Goal: Information Seeking & Learning: Learn about a topic

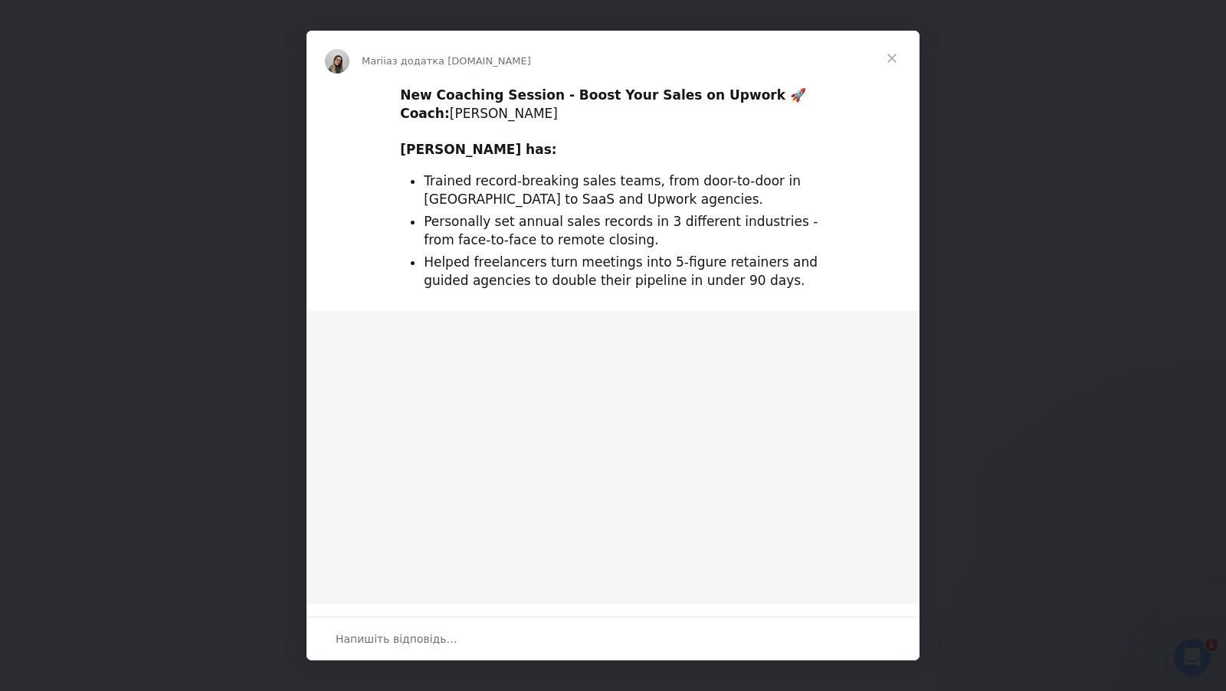
click at [897, 56] on span "Закрити" at bounding box center [891, 58] width 55 height 55
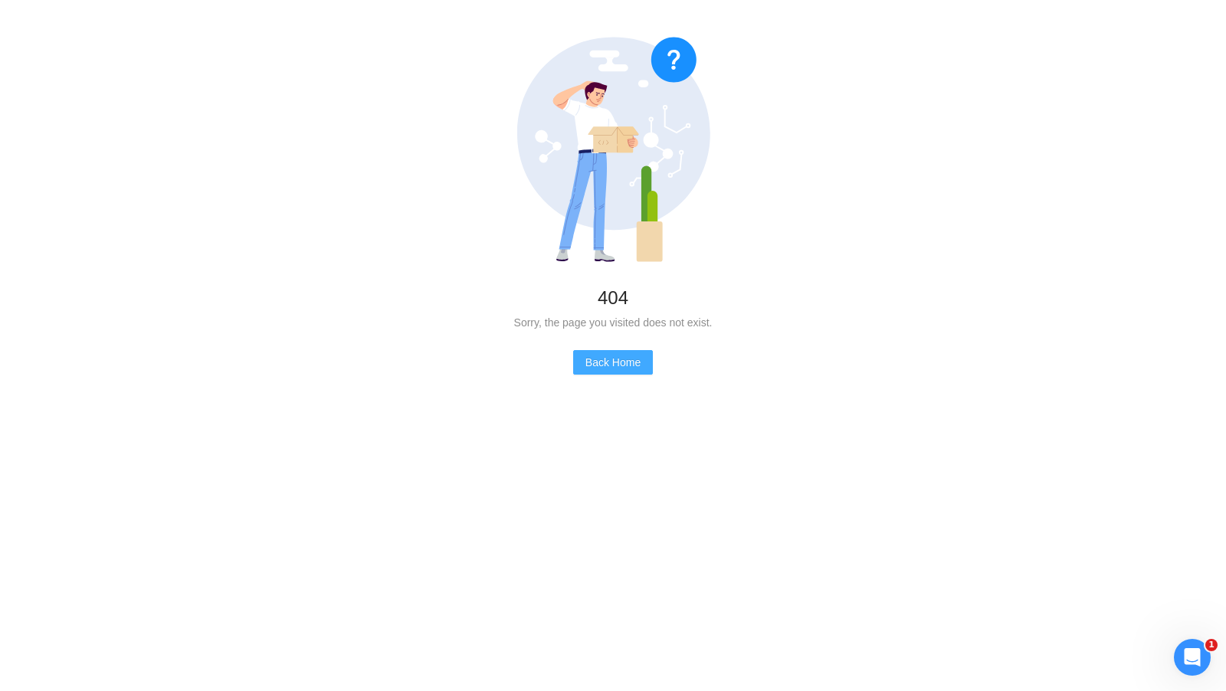
click at [593, 356] on span "Back Home" at bounding box center [613, 362] width 55 height 17
click at [592, 357] on span "Back Home" at bounding box center [613, 362] width 55 height 17
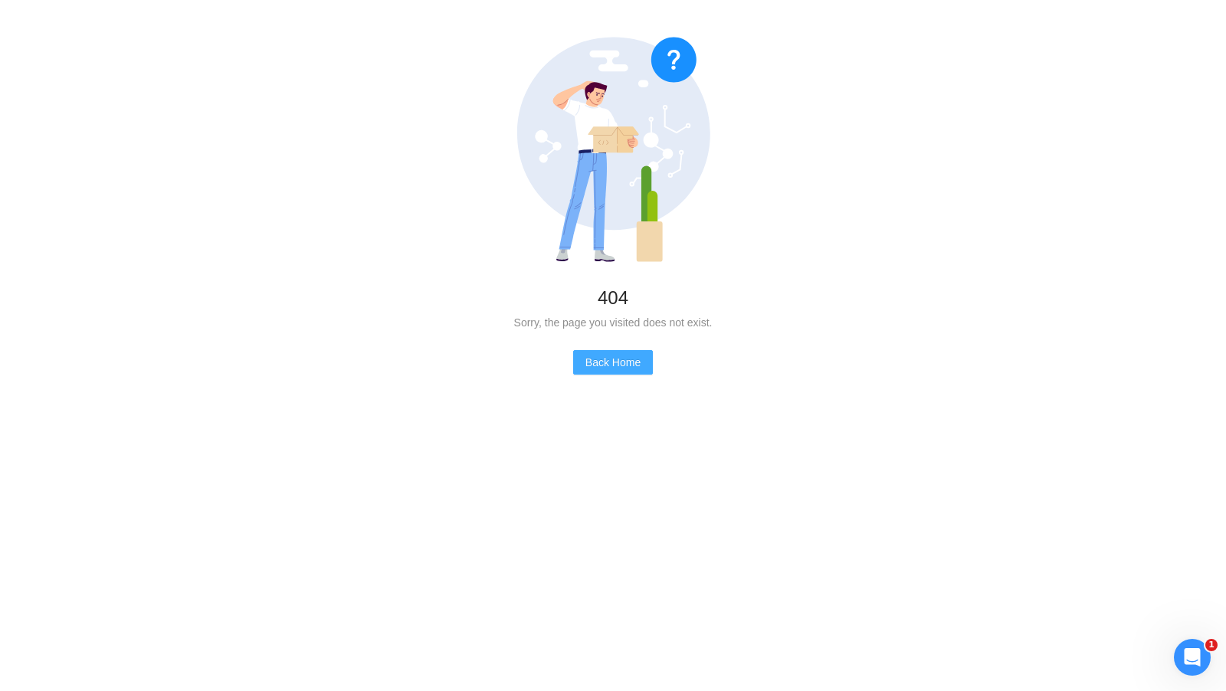
click at [592, 357] on span "Back Home" at bounding box center [613, 362] width 55 height 17
click at [572, 379] on div "404 Sorry, the page you visited does not exist. Back Home" at bounding box center [613, 206] width 1226 height 412
click at [619, 379] on div "404 Sorry, the page you visited does not exist. Back Home" at bounding box center [613, 206] width 1226 height 412
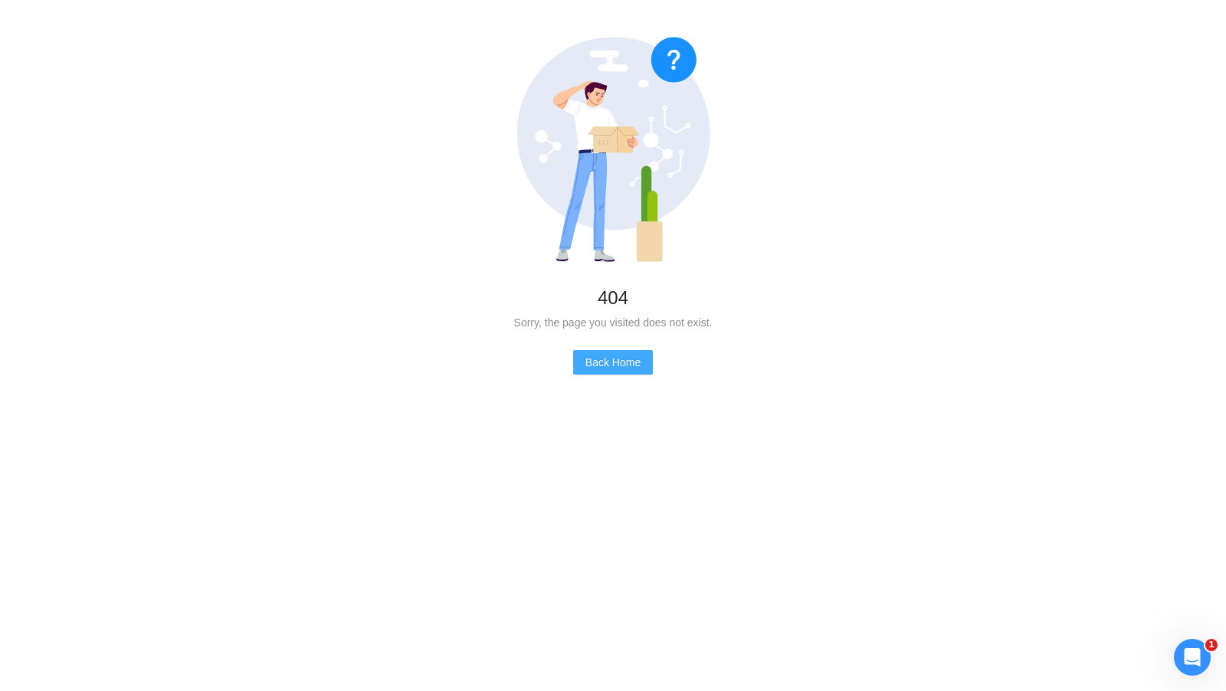
click at [626, 368] on span "Back Home" at bounding box center [613, 362] width 55 height 17
click at [605, 357] on span "Back Home" at bounding box center [613, 362] width 55 height 17
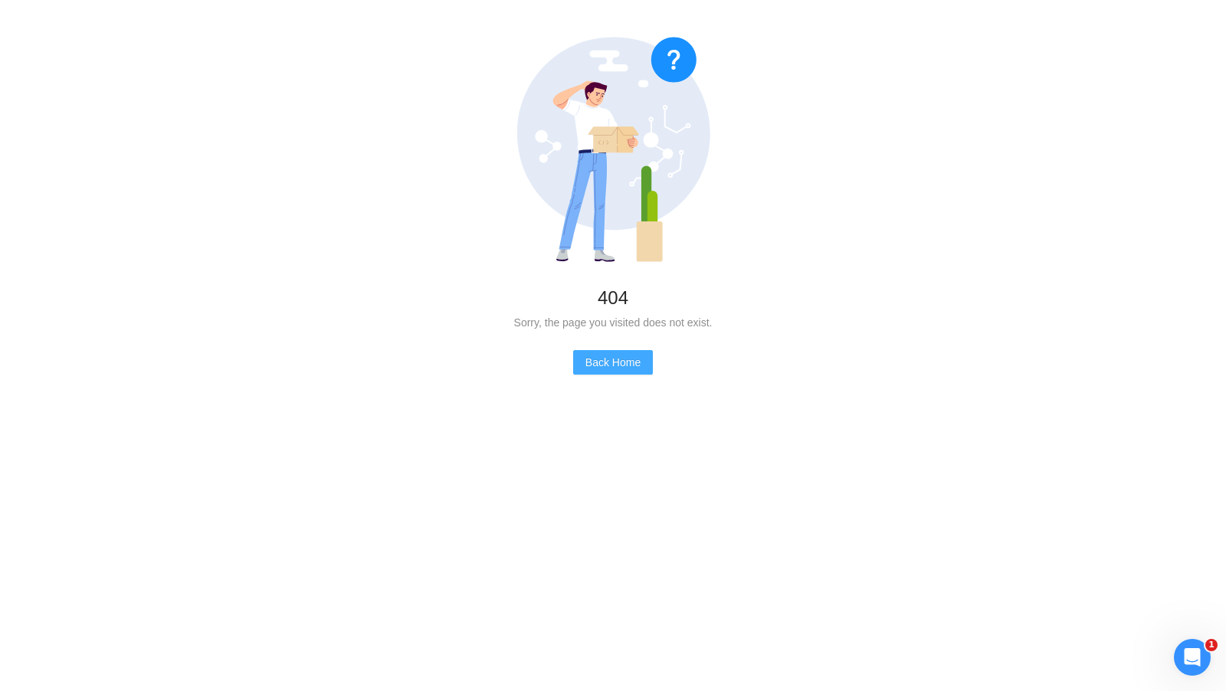
click at [605, 357] on span "Back Home" at bounding box center [613, 362] width 55 height 17
click at [639, 361] on span "Back Home" at bounding box center [613, 362] width 55 height 17
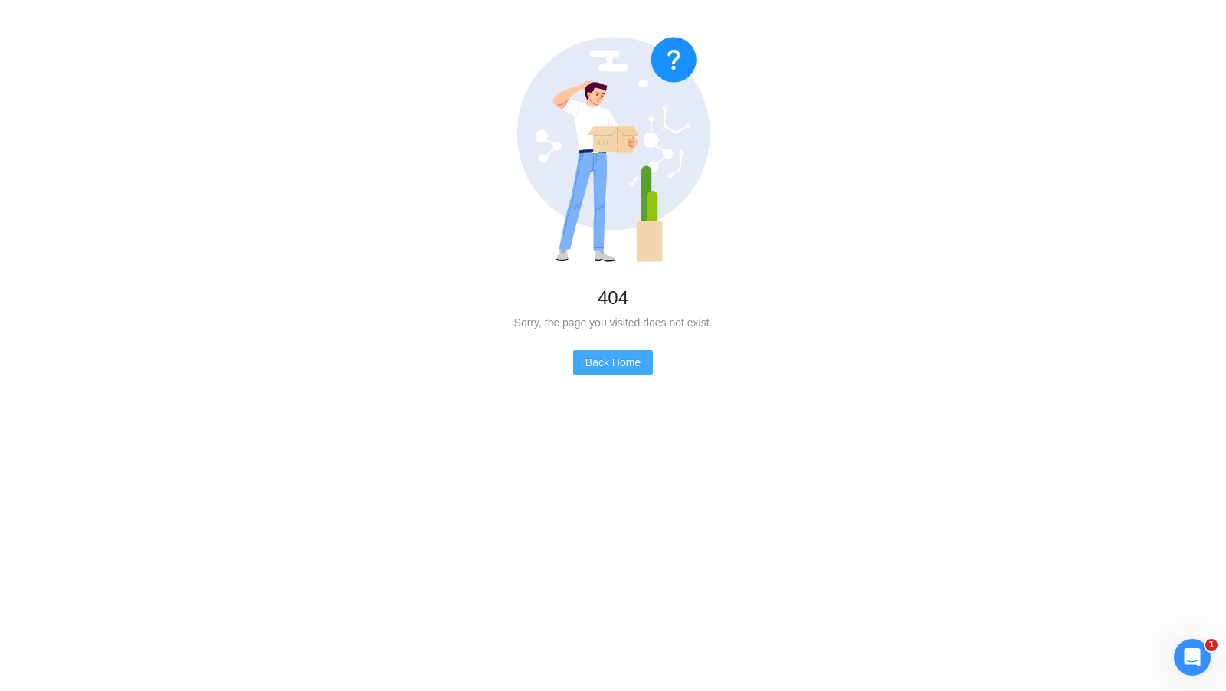
click at [639, 361] on span "Back Home" at bounding box center [613, 362] width 55 height 17
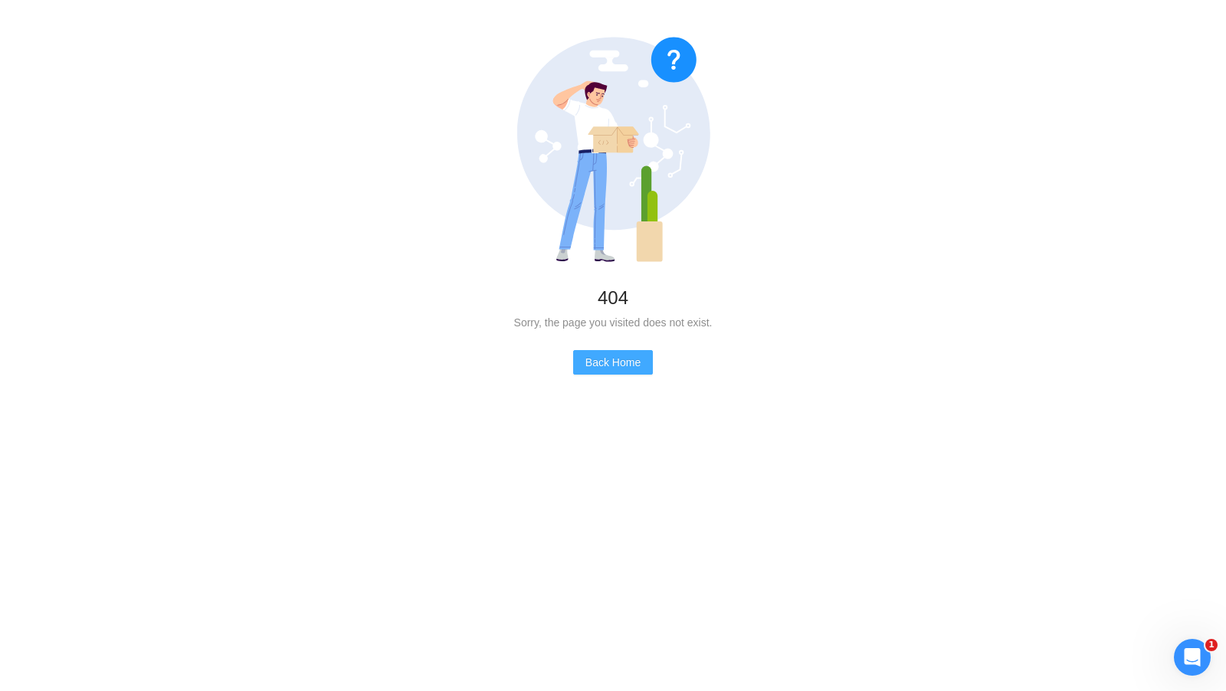
click at [639, 361] on span "Back Home" at bounding box center [613, 362] width 55 height 17
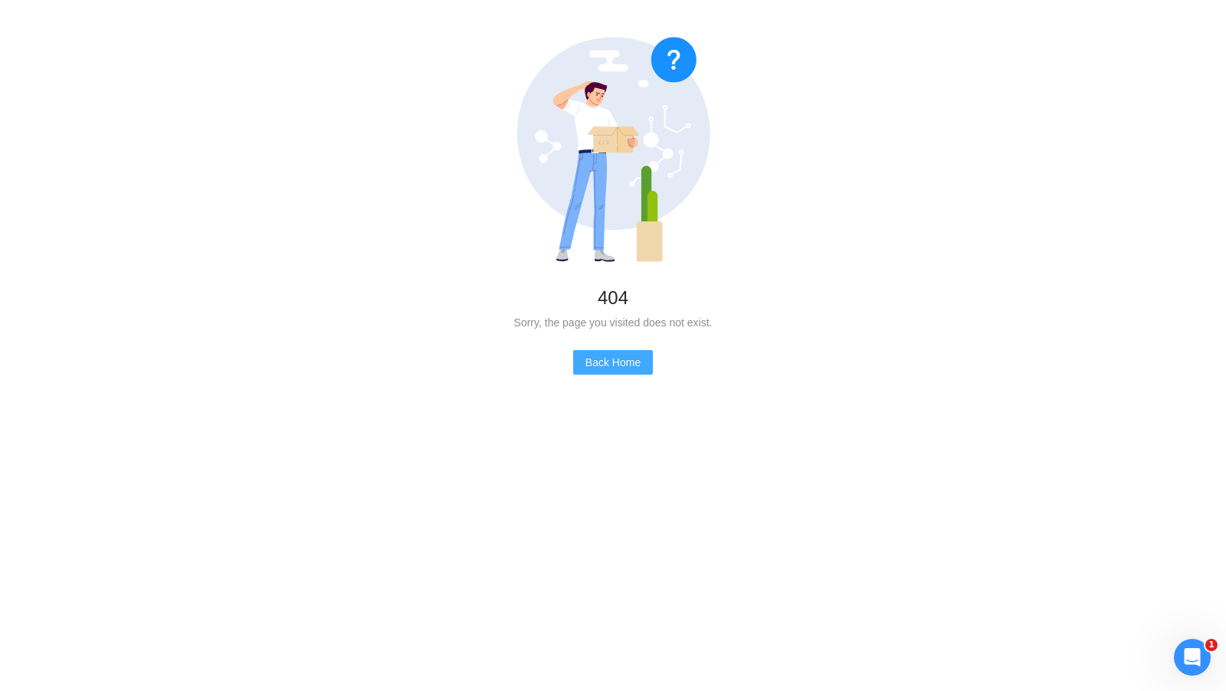
click at [639, 361] on span "Back Home" at bounding box center [613, 362] width 55 height 17
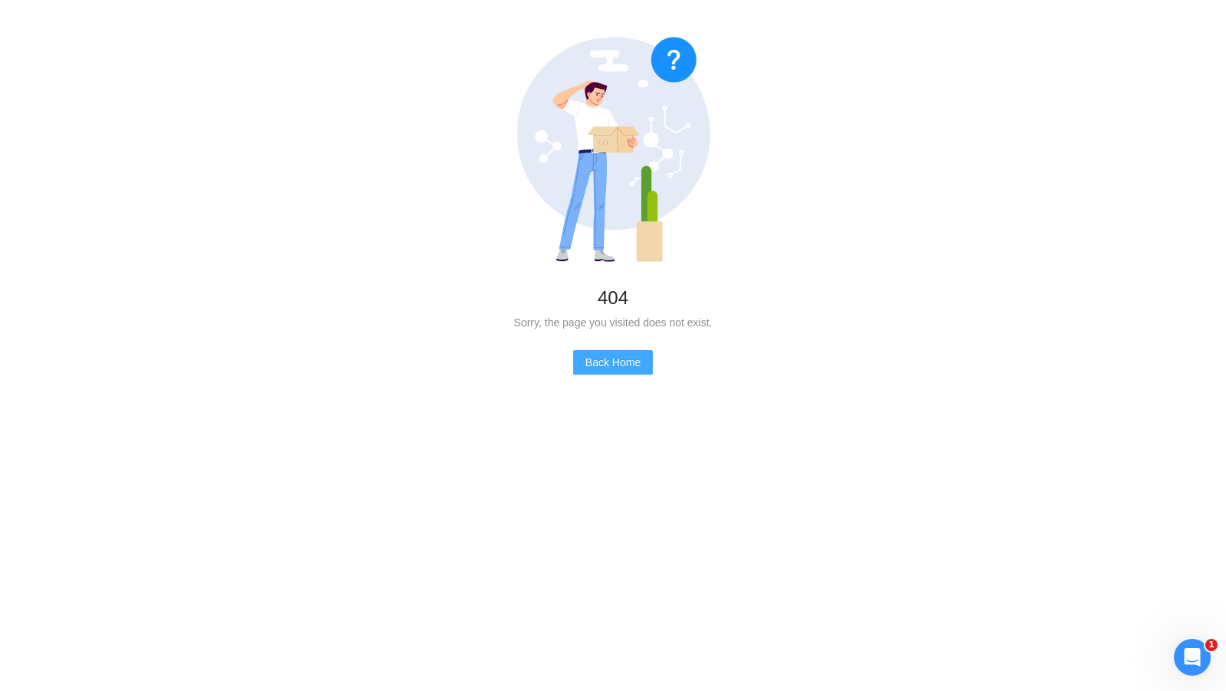
click at [639, 361] on span "Back Home" at bounding box center [613, 362] width 55 height 17
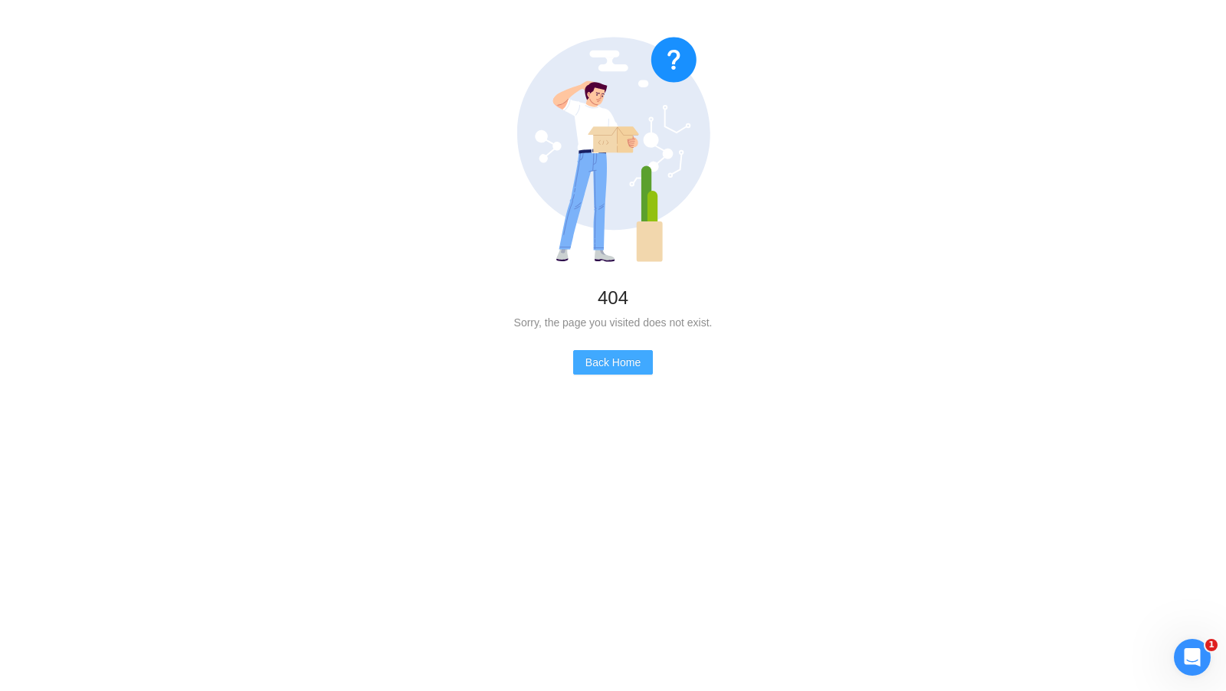
click at [639, 361] on span "Back Home" at bounding box center [613, 362] width 55 height 17
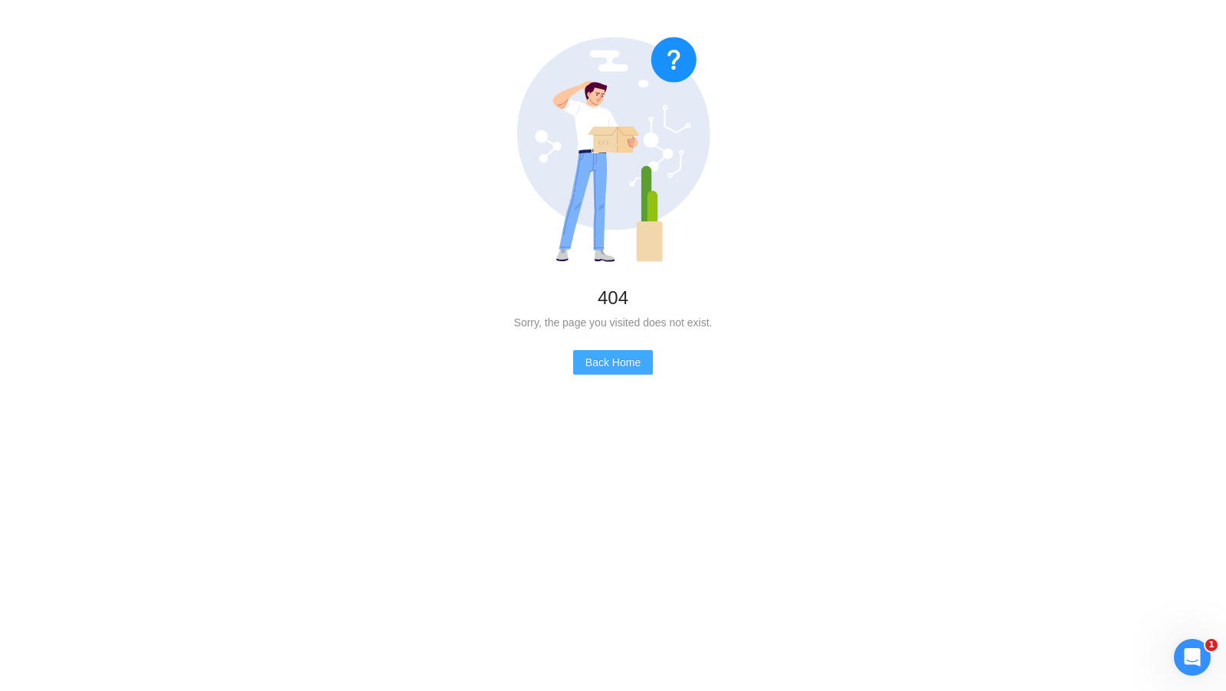
click at [639, 361] on span "Back Home" at bounding box center [613, 362] width 55 height 17
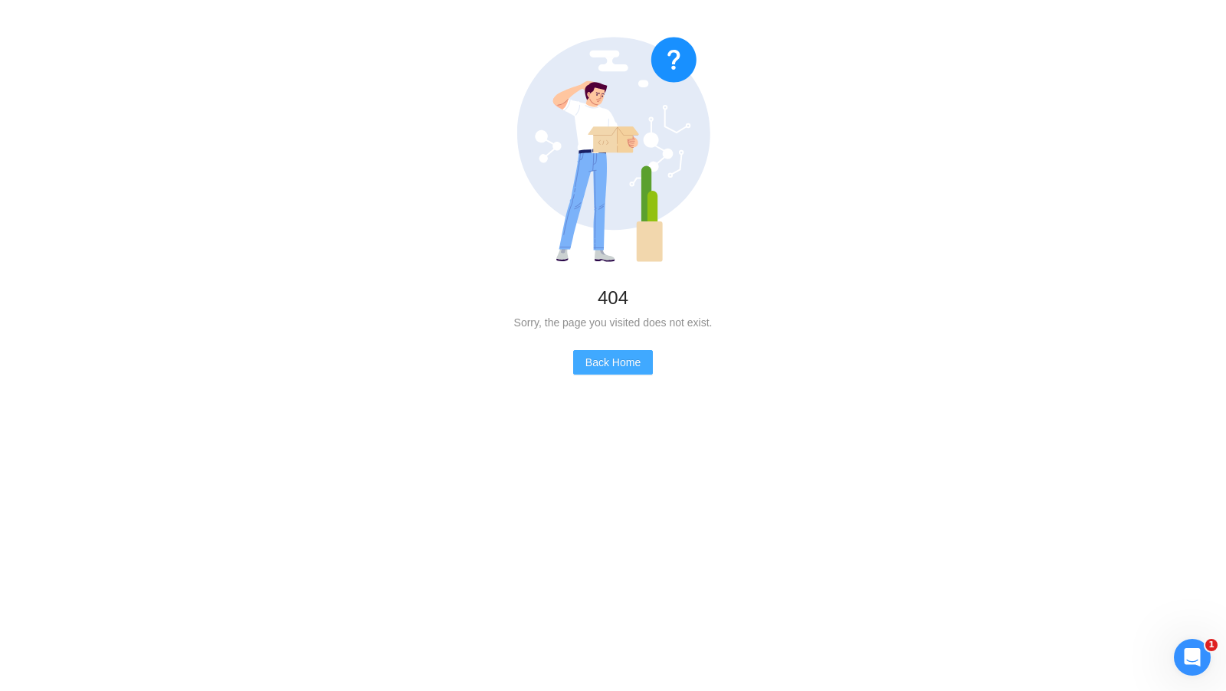
click at [639, 361] on span "Back Home" at bounding box center [613, 362] width 55 height 17
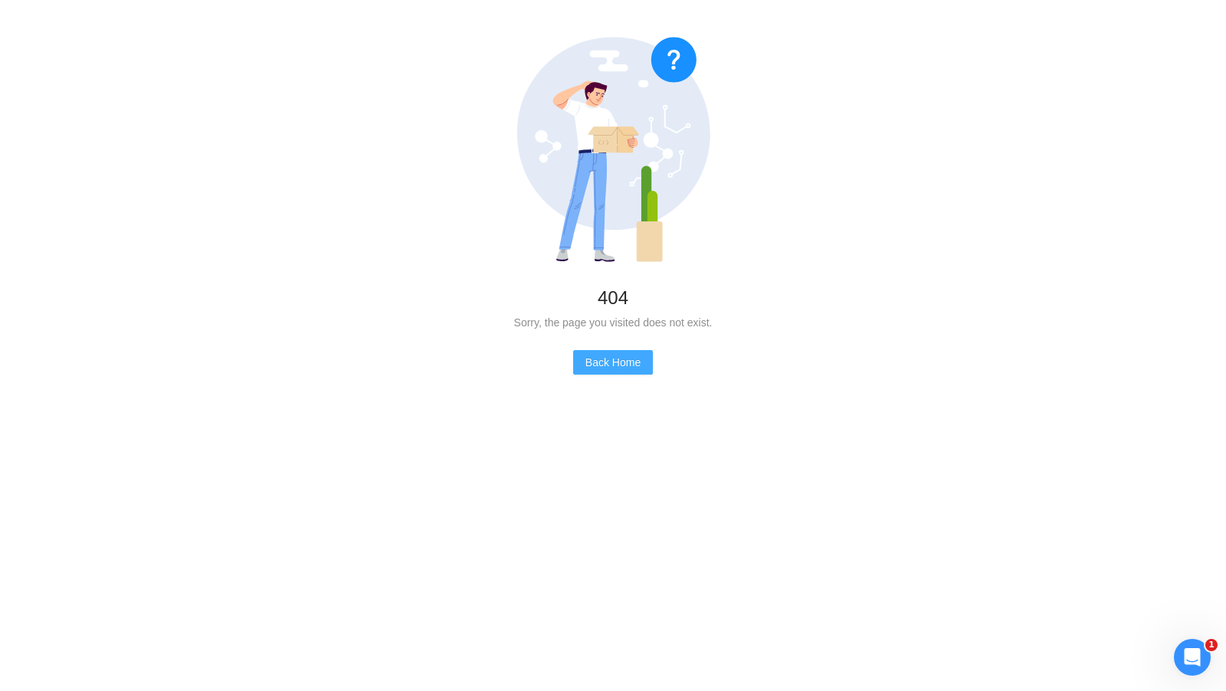
click at [639, 361] on span "Back Home" at bounding box center [613, 362] width 55 height 17
click at [605, 361] on span "Back Home" at bounding box center [613, 362] width 55 height 17
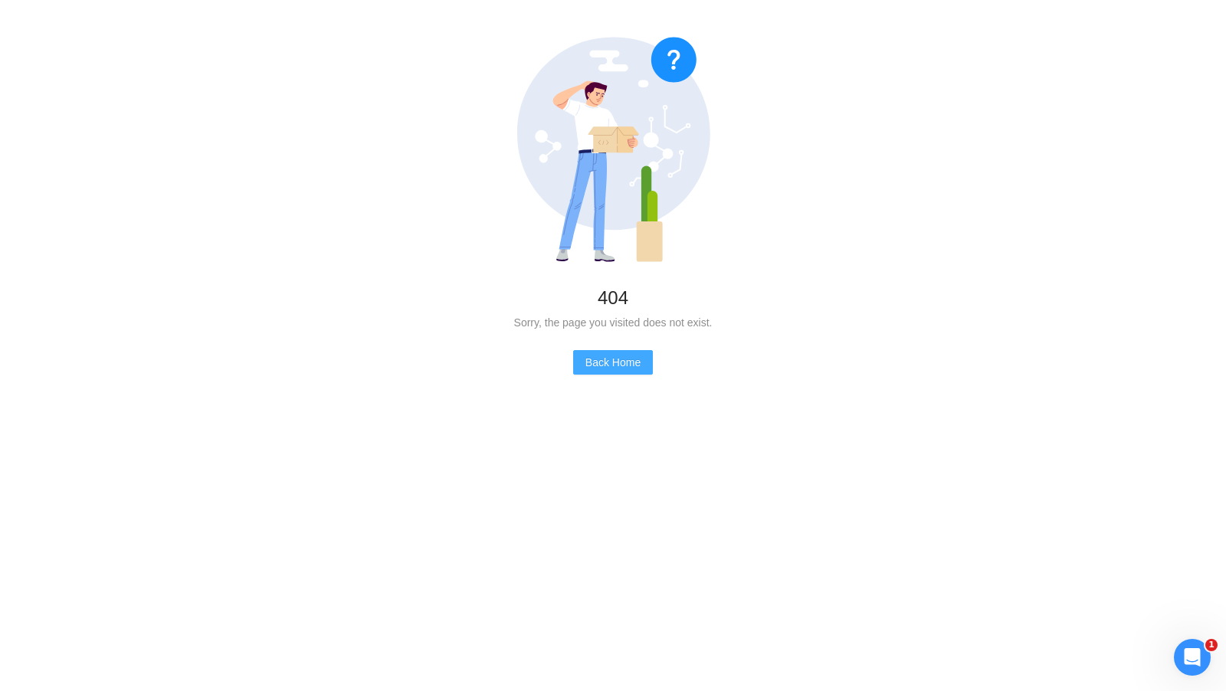
click at [604, 361] on span "Back Home" at bounding box center [613, 362] width 55 height 17
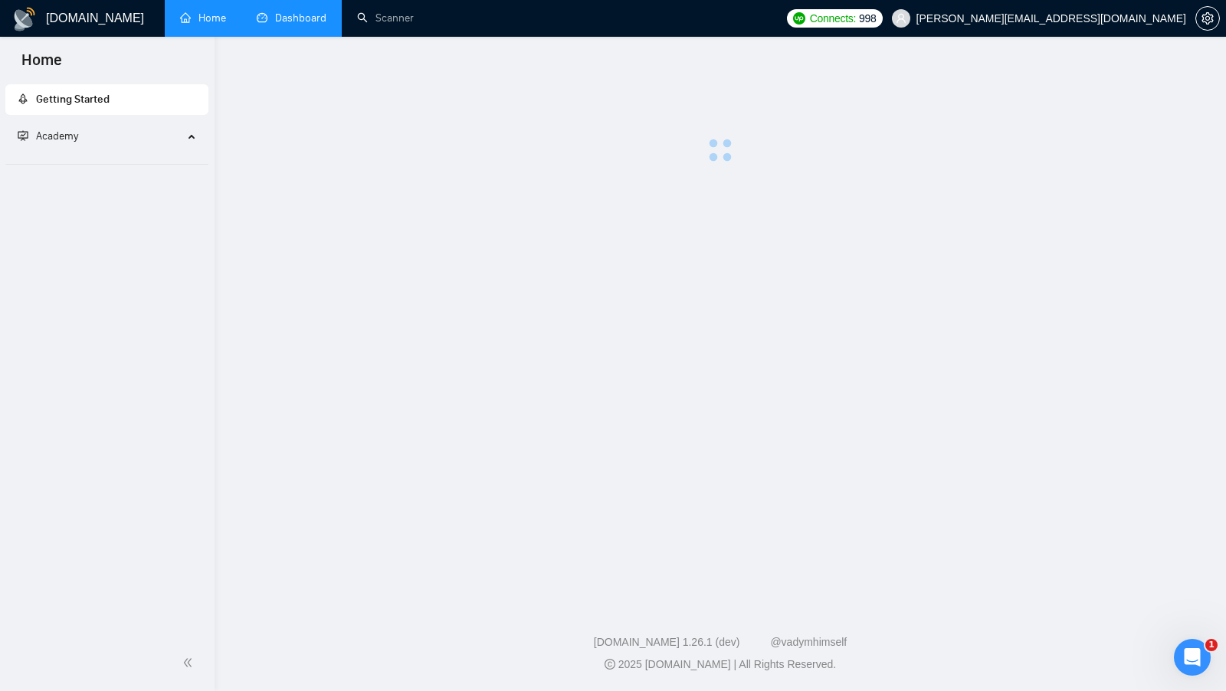
click at [303, 25] on link "Dashboard" at bounding box center [292, 17] width 70 height 13
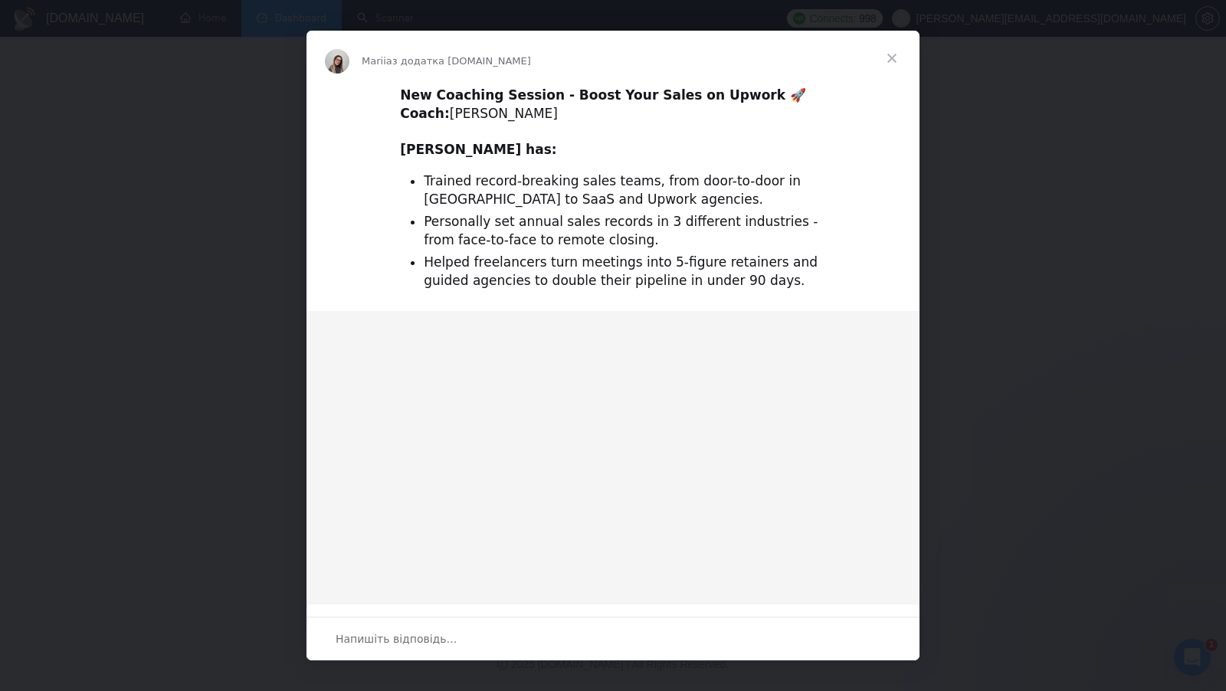
click at [893, 63] on span "Закрити" at bounding box center [891, 58] width 55 height 55
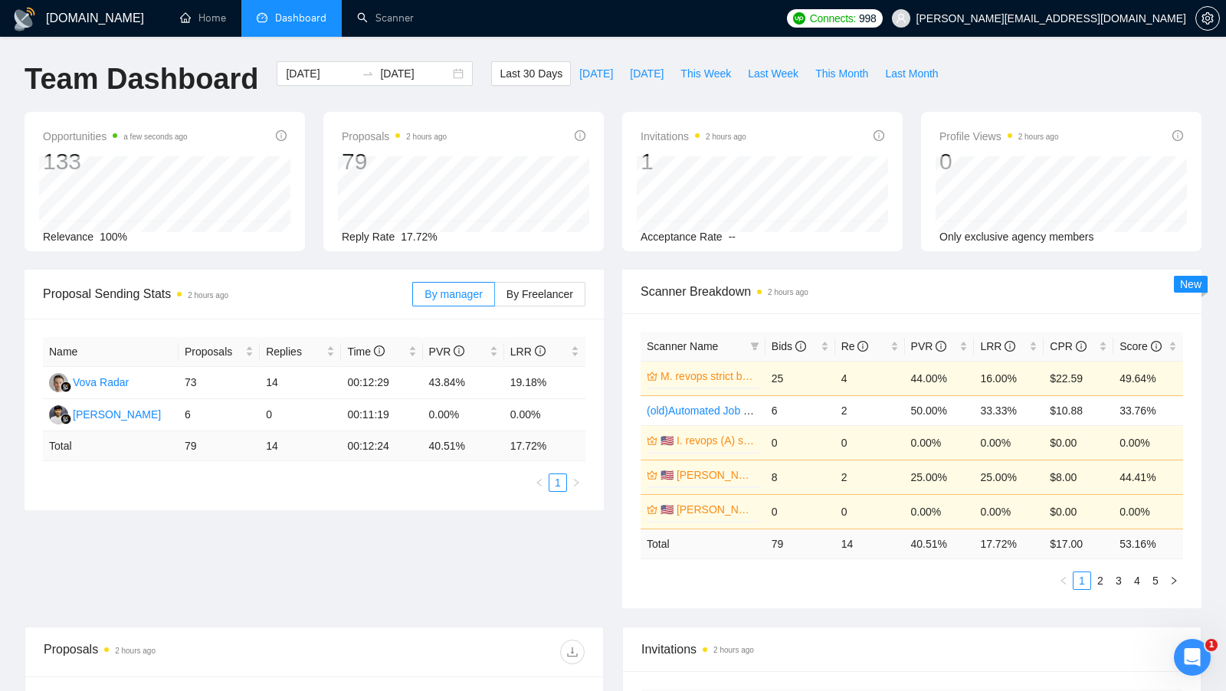
scroll to position [19, 0]
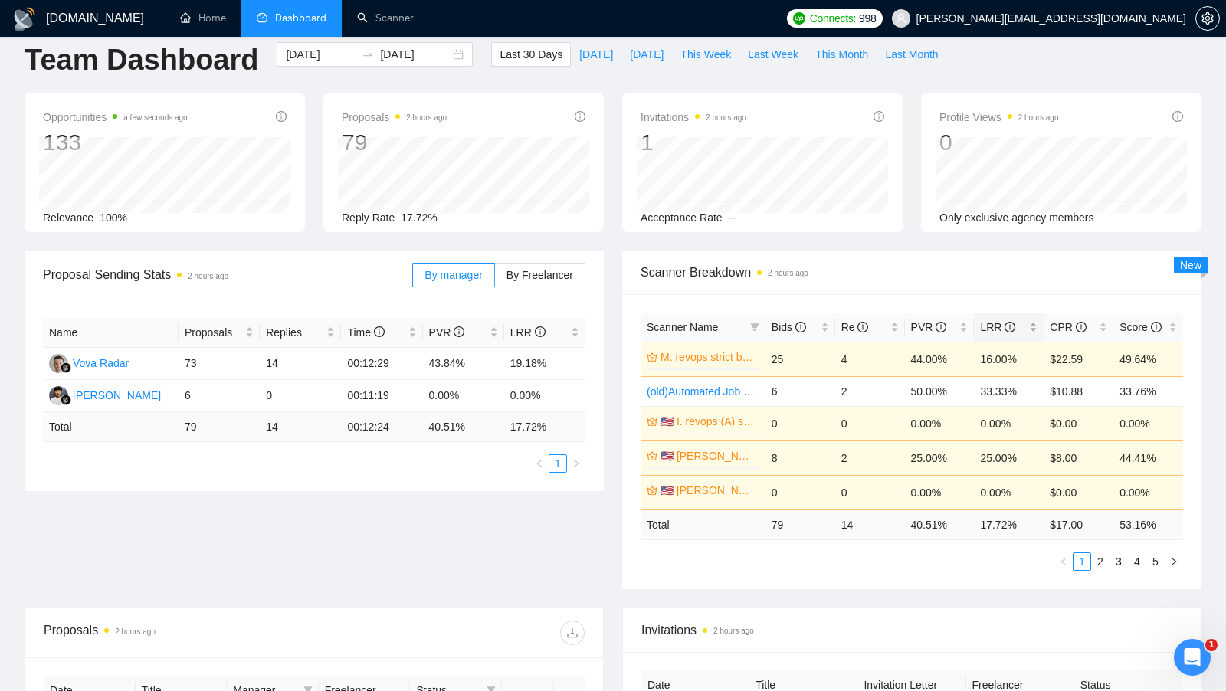
click at [1032, 321] on div "LRR" at bounding box center [1008, 327] width 57 height 17
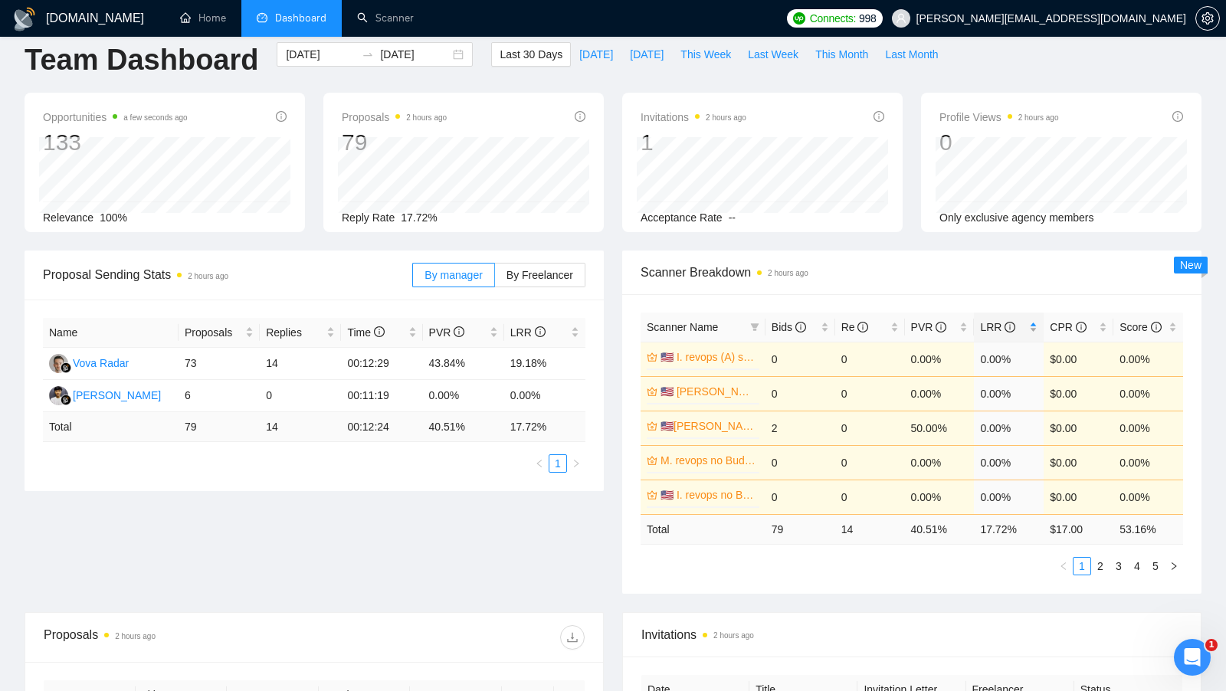
click at [1032, 321] on div "LRR" at bounding box center [1008, 327] width 57 height 17
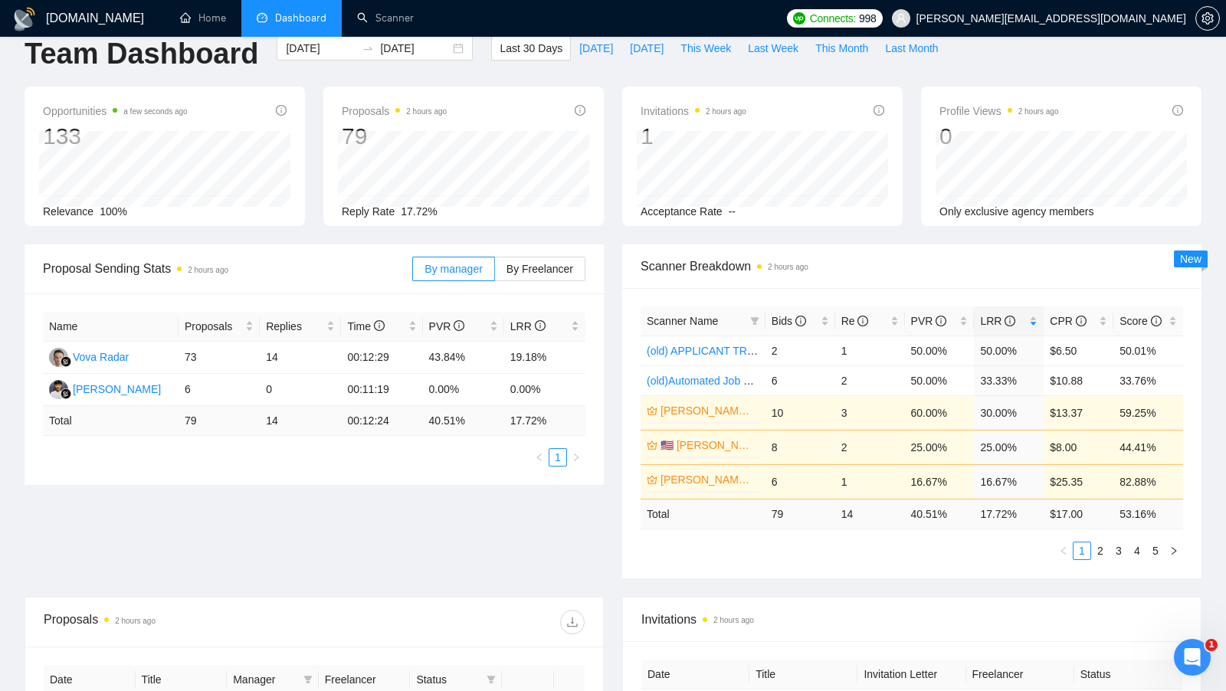
scroll to position [26, 0]
click at [1095, 546] on link "2" at bounding box center [1100, 550] width 17 height 17
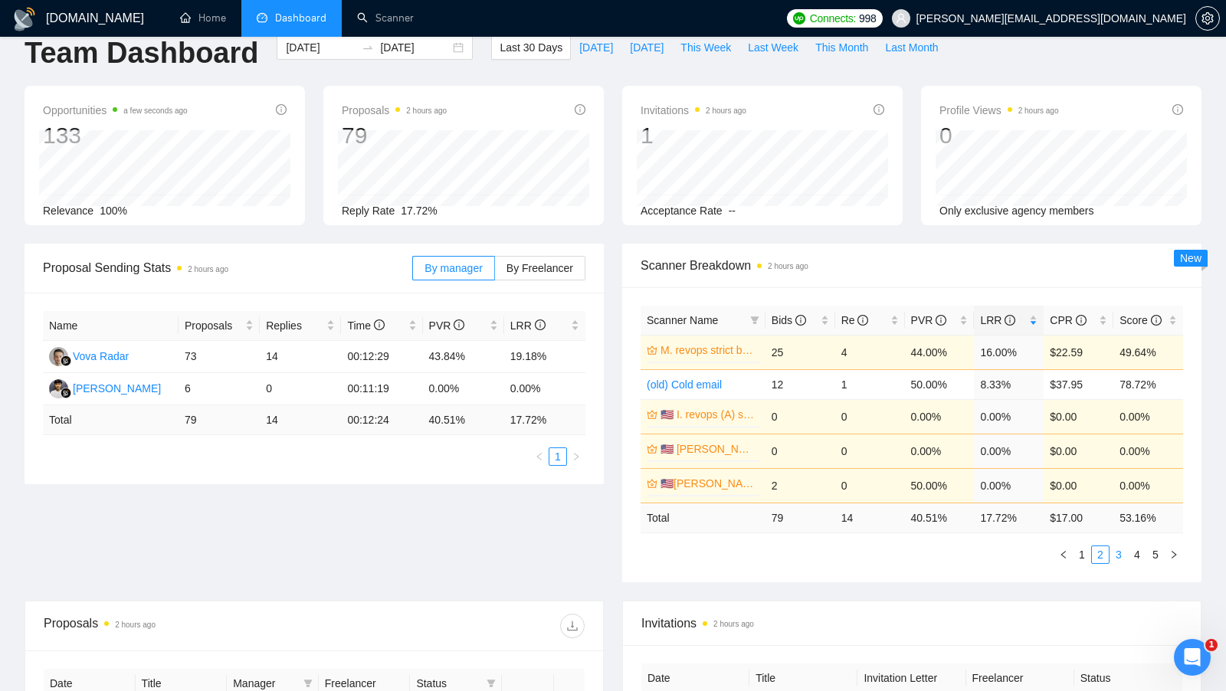
click at [1117, 549] on link "3" at bounding box center [1118, 554] width 17 height 17
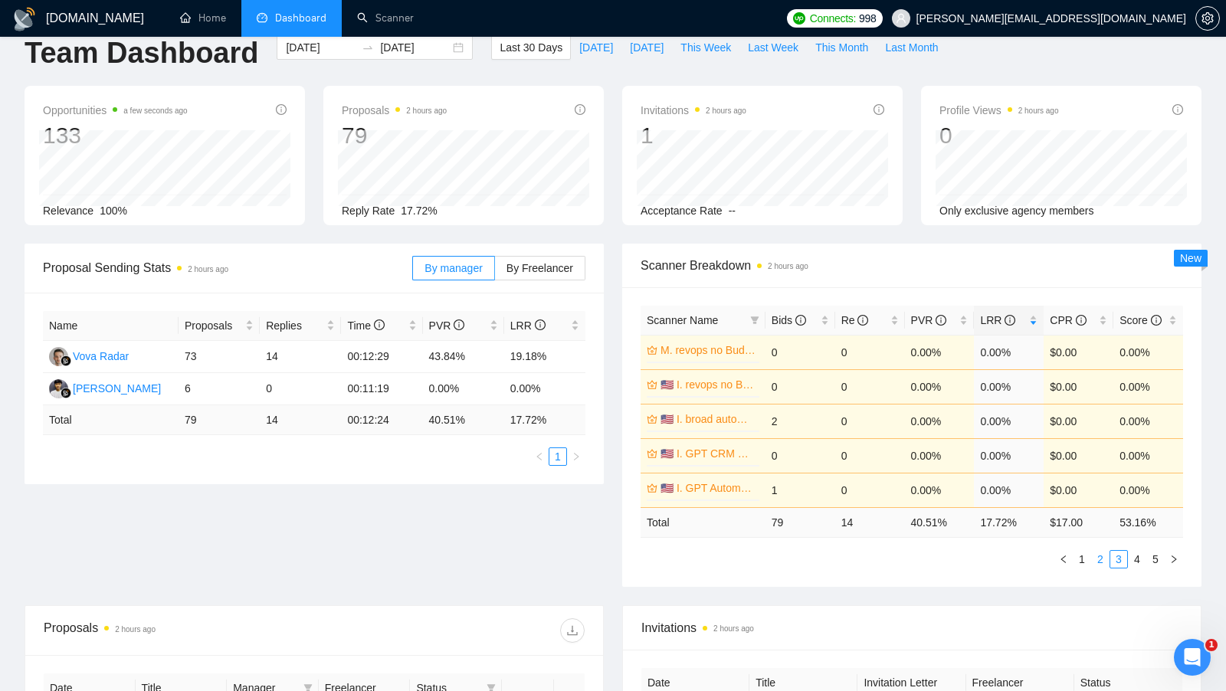
click at [1104, 554] on link "2" at bounding box center [1100, 559] width 17 height 17
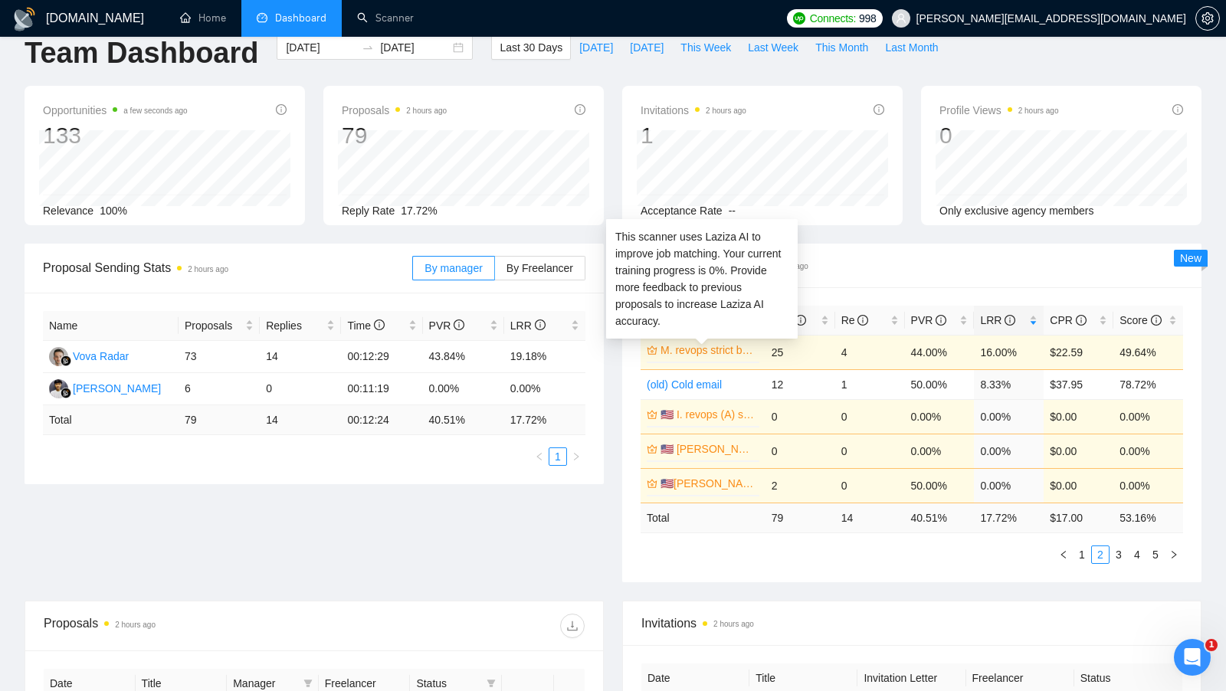
click at [724, 346] on link "M. revops strict budget (C)" at bounding box center [709, 350] width 96 height 17
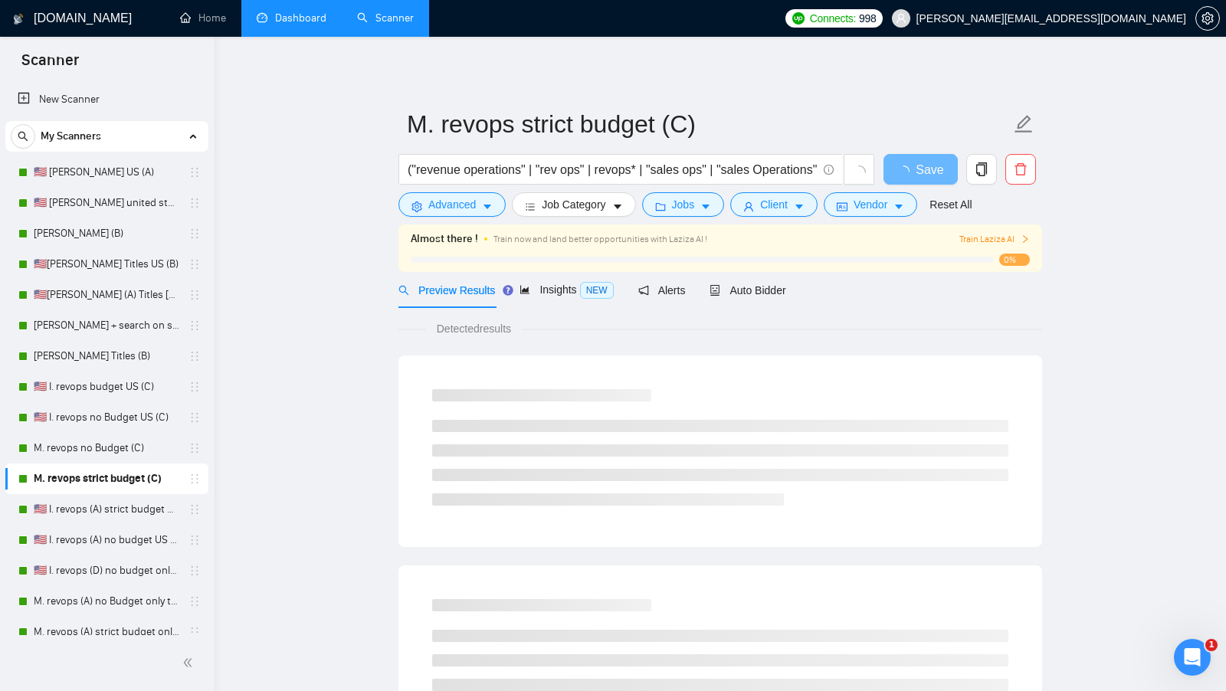
click at [319, 25] on link "Dashboard" at bounding box center [292, 17] width 70 height 13
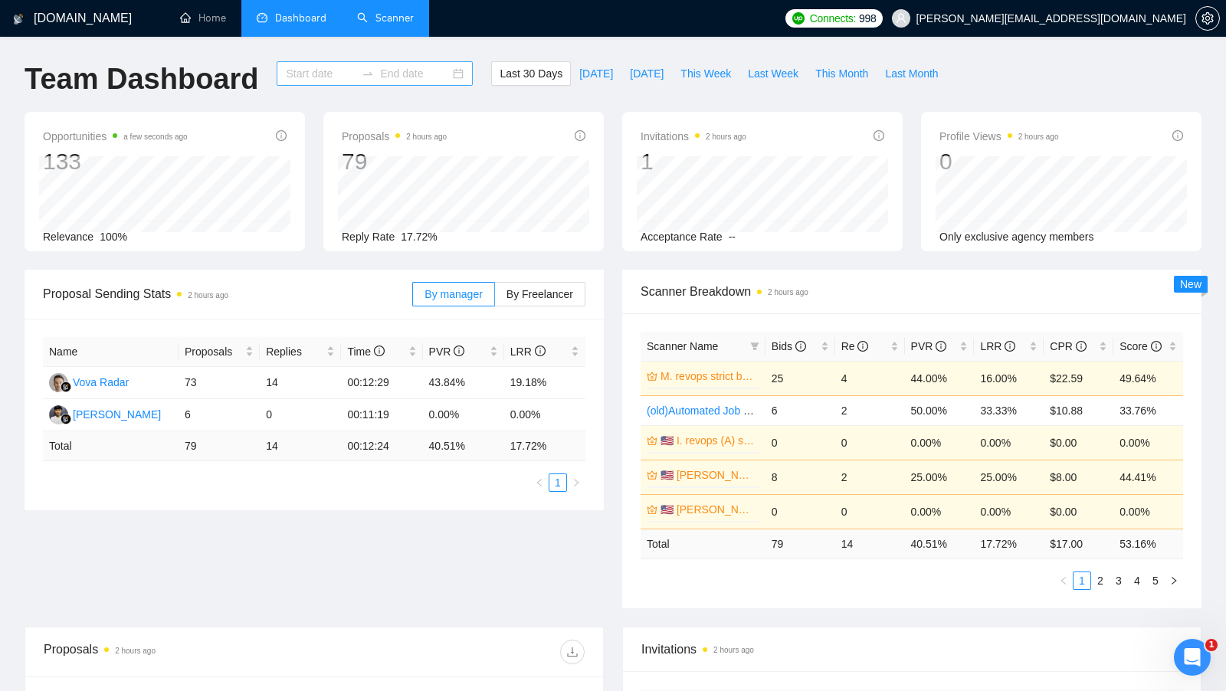
type input "2025-09-01"
type input "2025-10-01"
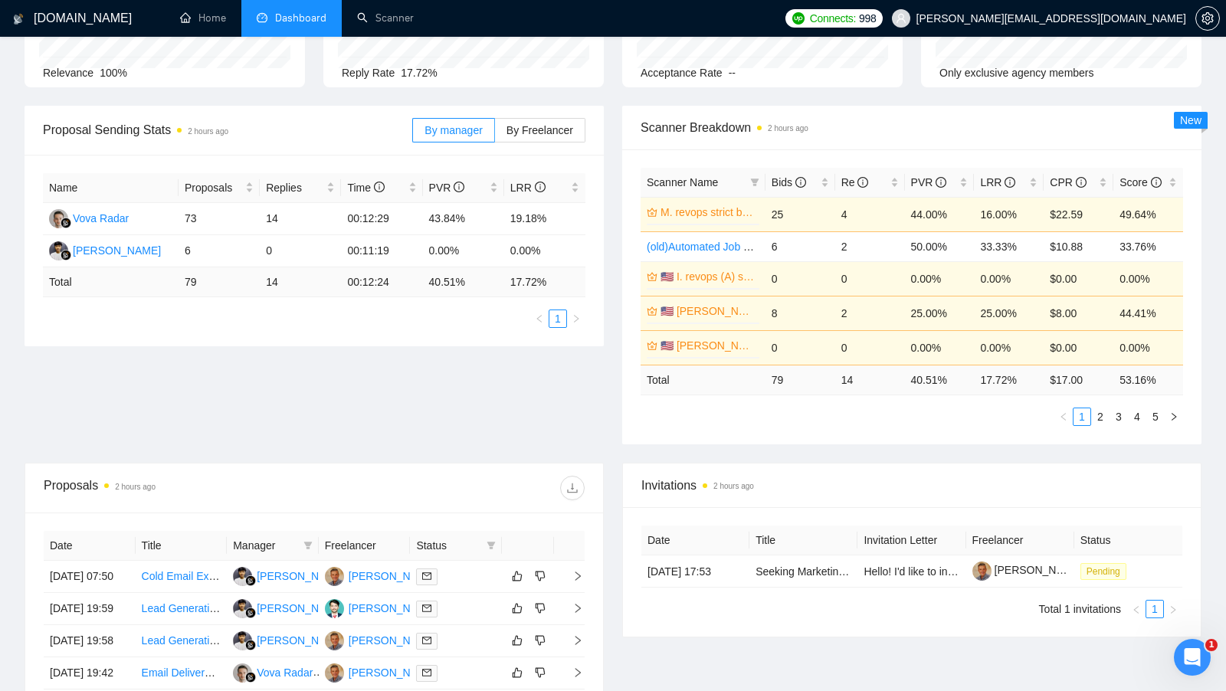
scroll to position [62, 0]
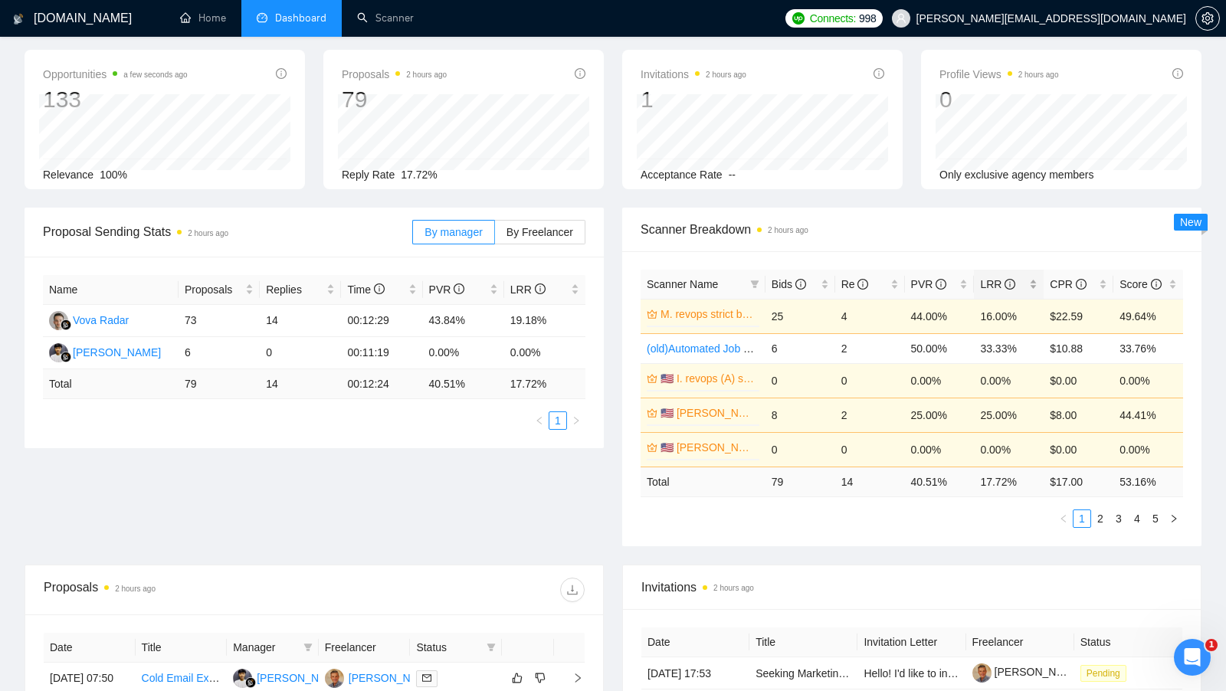
click at [1030, 277] on div "LRR" at bounding box center [1008, 284] width 57 height 17
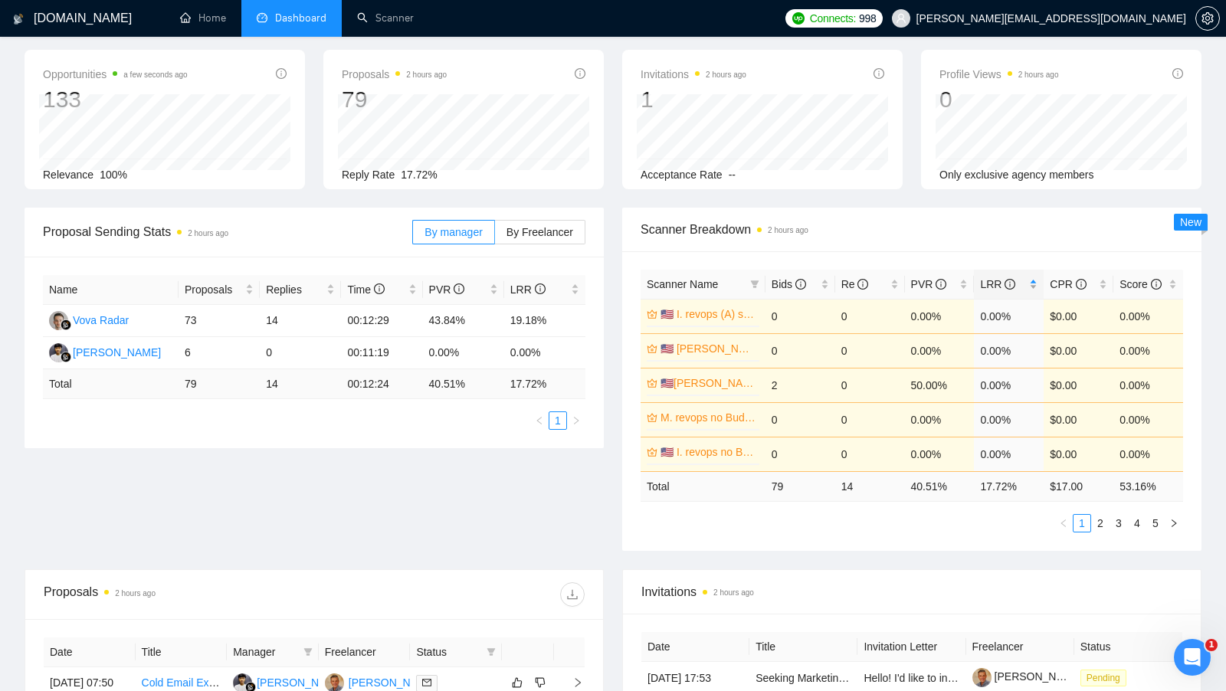
click at [1030, 277] on div "LRR" at bounding box center [1008, 284] width 57 height 17
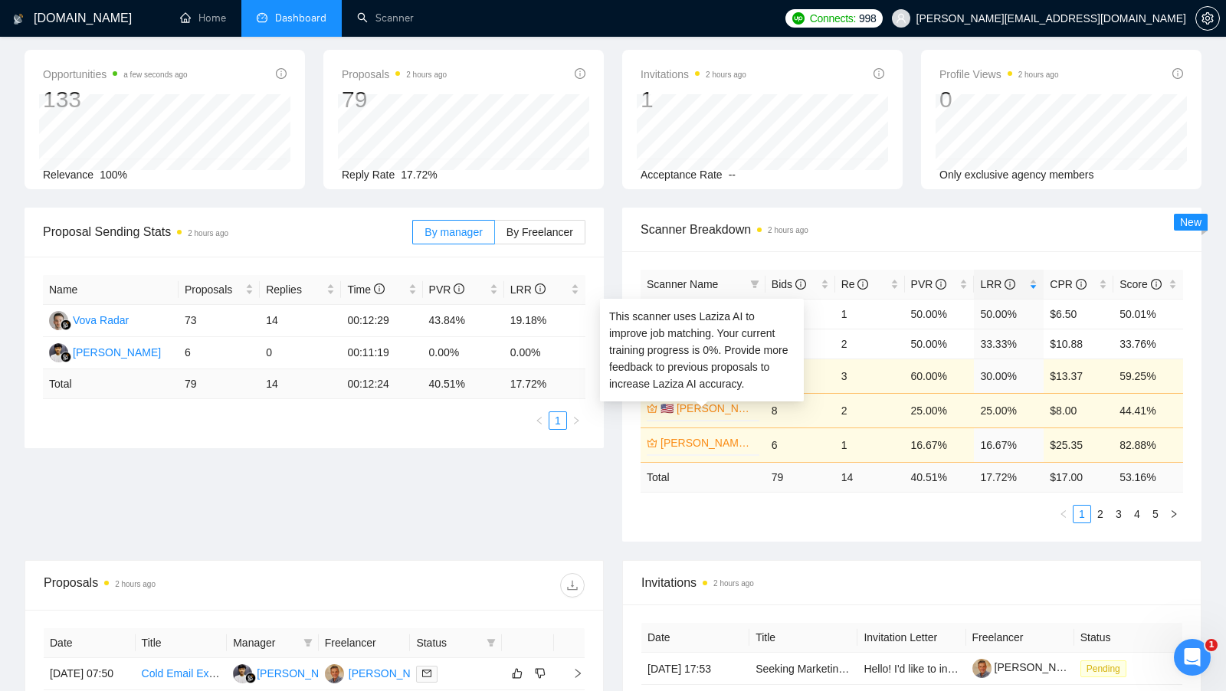
click at [736, 405] on link "🇺🇸 I. Clay united states (B)" at bounding box center [709, 408] width 96 height 17
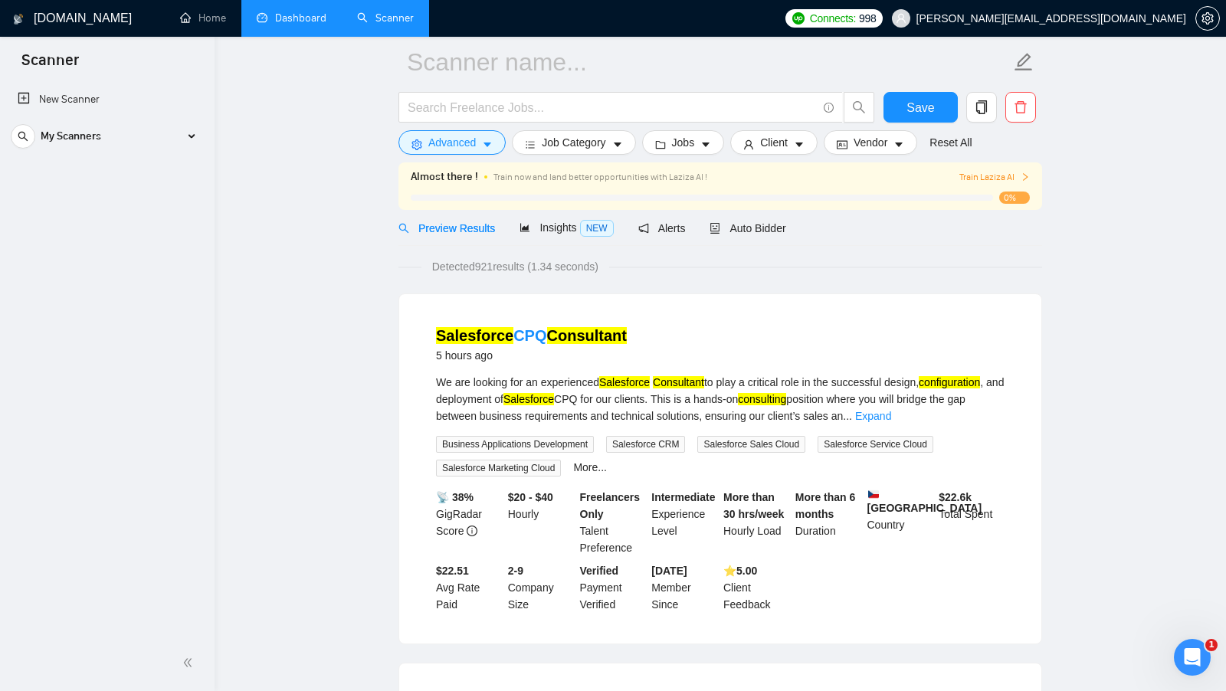
scroll to position [277, 0]
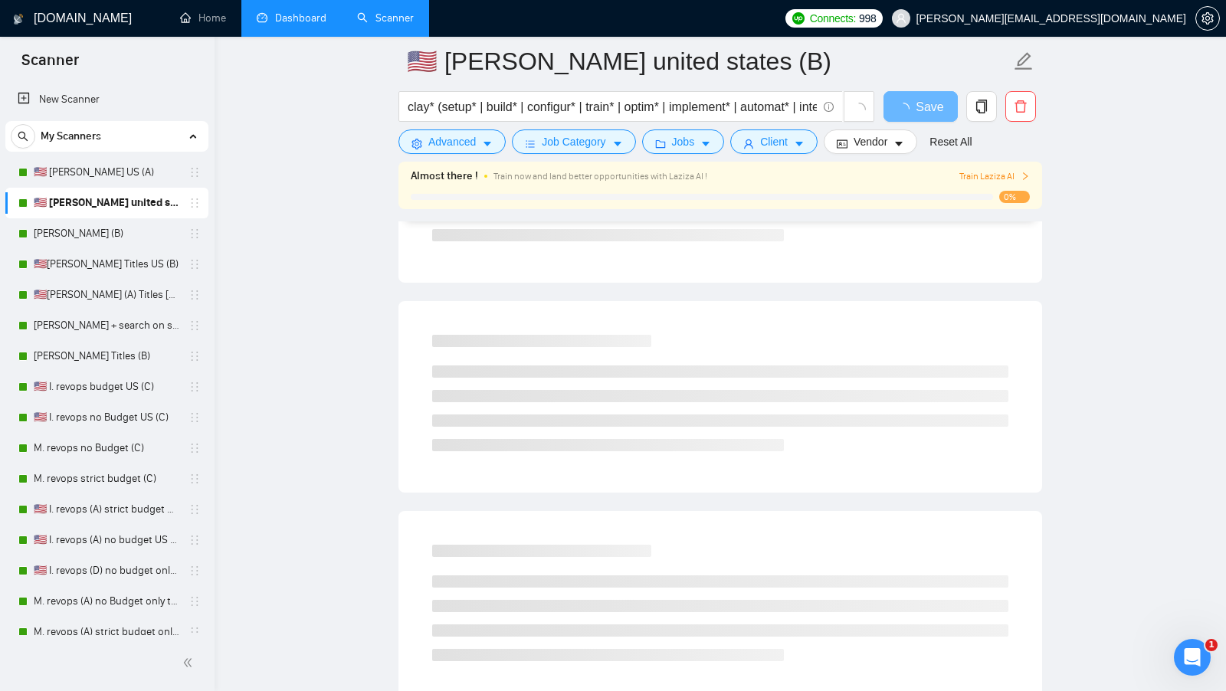
click at [317, 22] on link "Dashboard" at bounding box center [292, 17] width 70 height 13
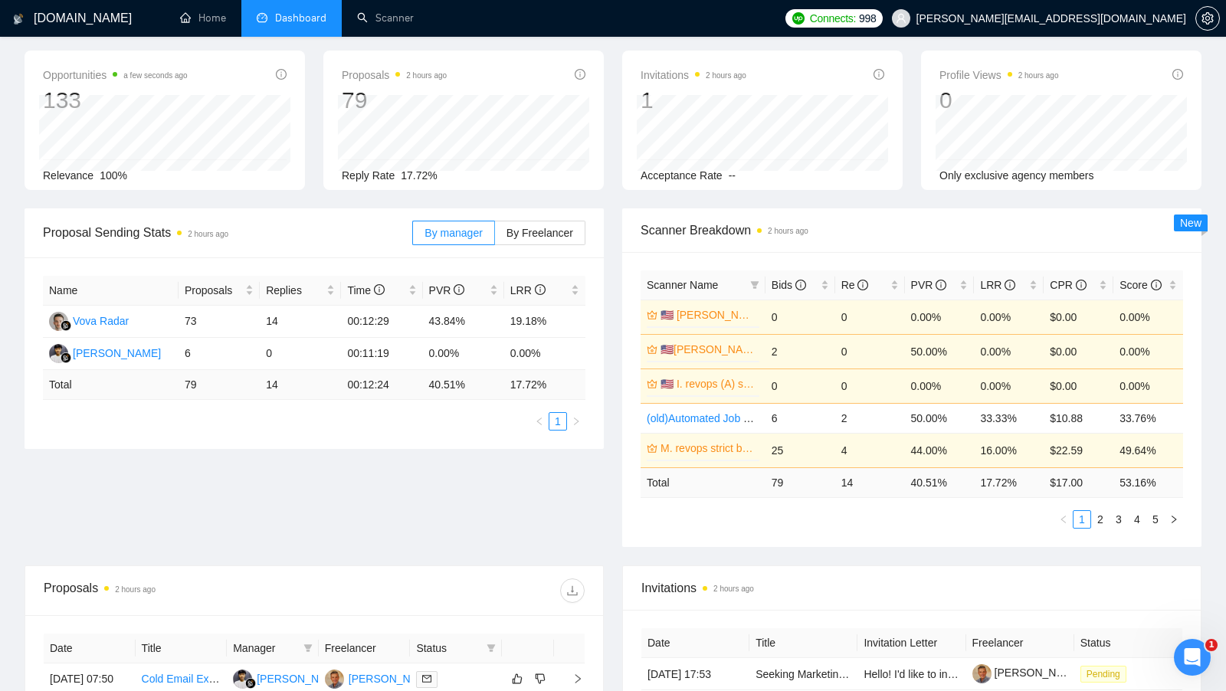
scroll to position [63, 0]
click at [969, 279] on div "PVR" at bounding box center [939, 283] width 57 height 17
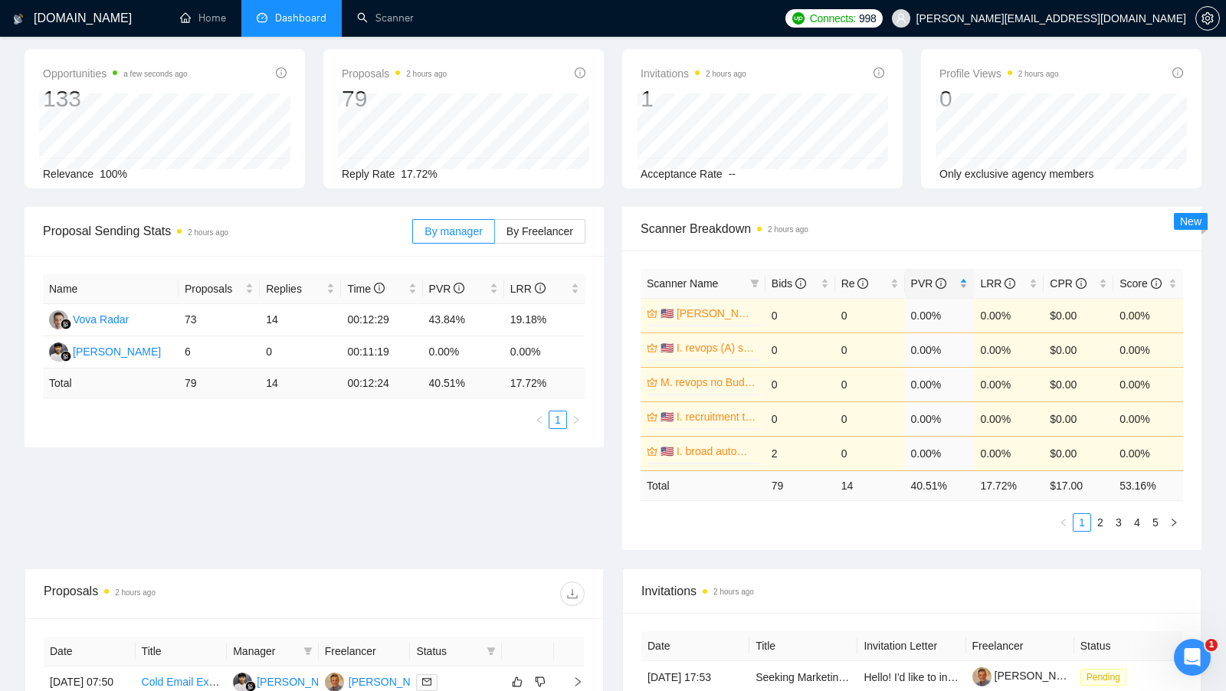
click at [968, 279] on div "PVR" at bounding box center [939, 283] width 57 height 17
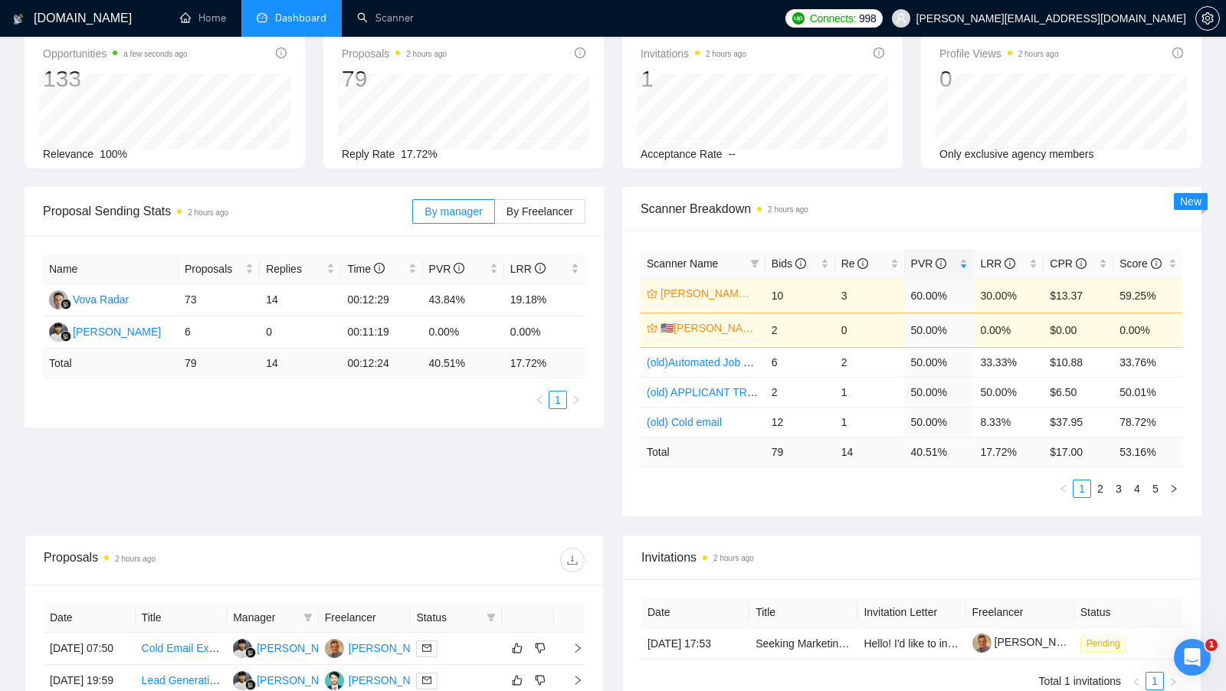
scroll to position [85, 0]
click at [1104, 485] on link "2" at bounding box center [1100, 486] width 17 height 17
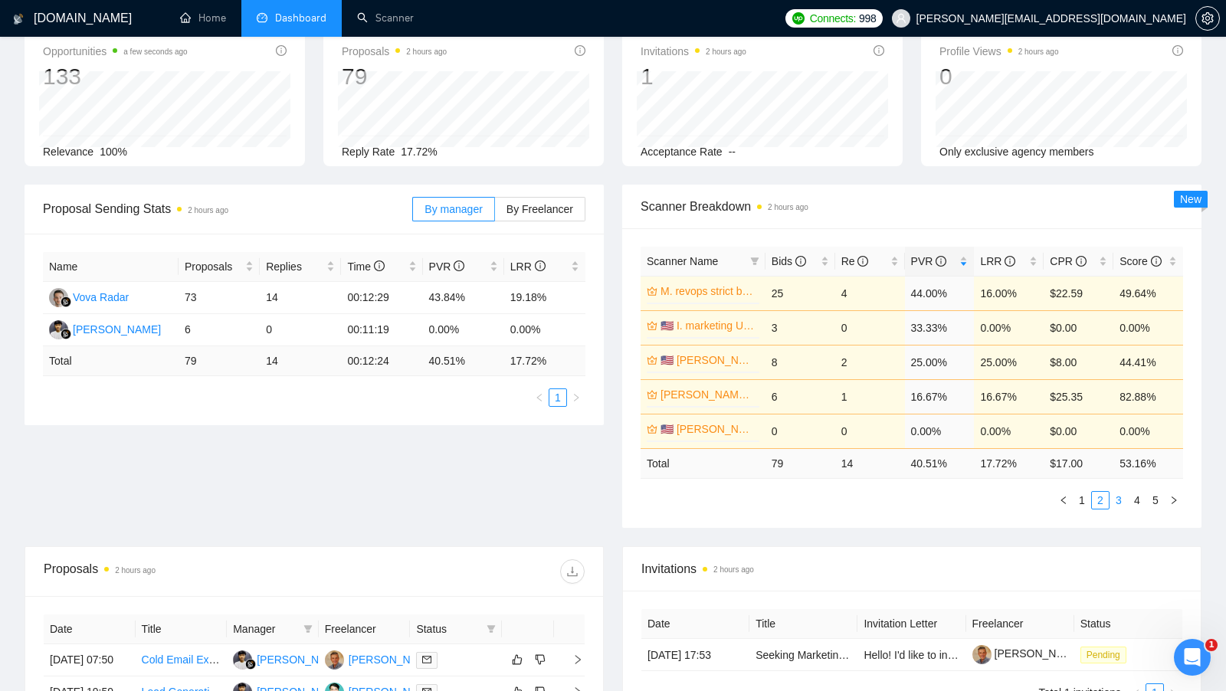
click at [1122, 500] on link "3" at bounding box center [1118, 500] width 17 height 17
click at [1135, 497] on link "4" at bounding box center [1137, 500] width 17 height 17
click at [1160, 496] on link "5" at bounding box center [1155, 500] width 17 height 17
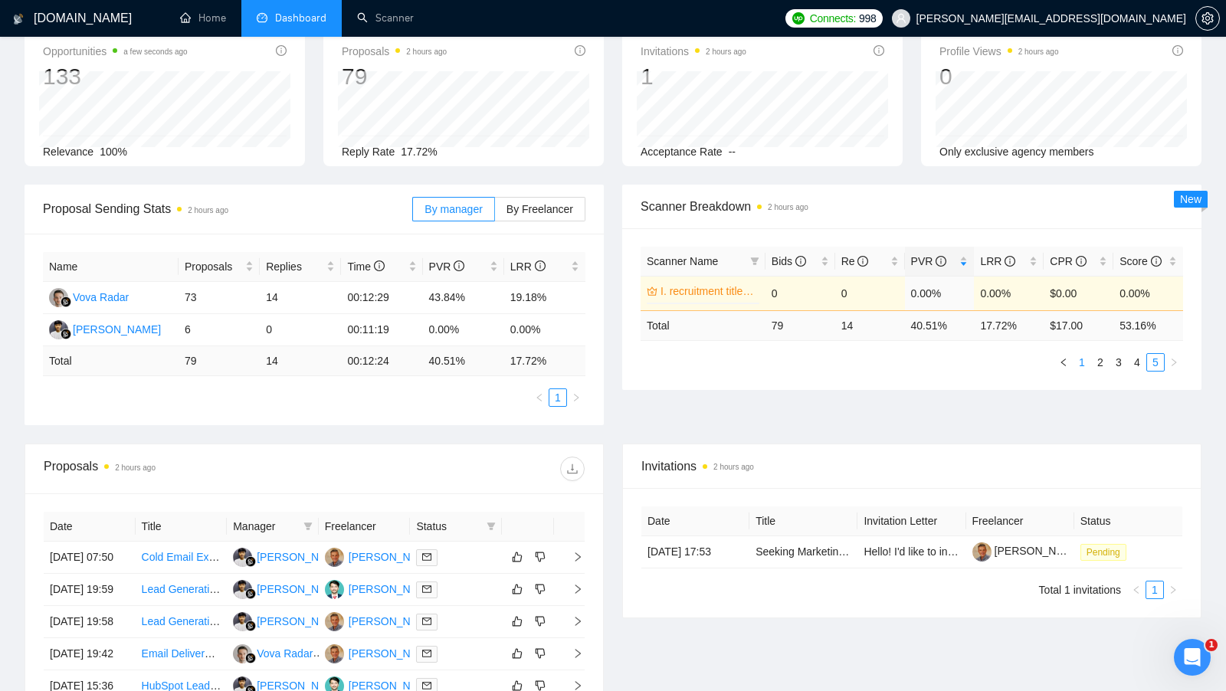
click at [1077, 360] on link "1" at bounding box center [1082, 362] width 17 height 17
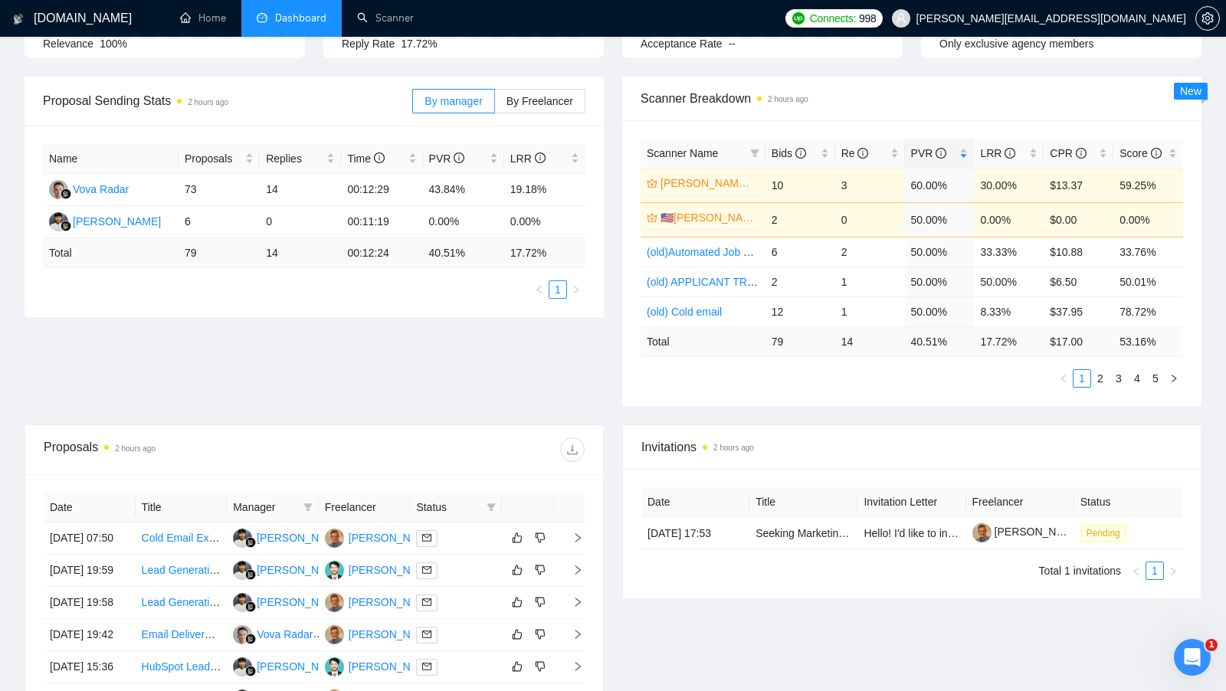
scroll to position [0, 0]
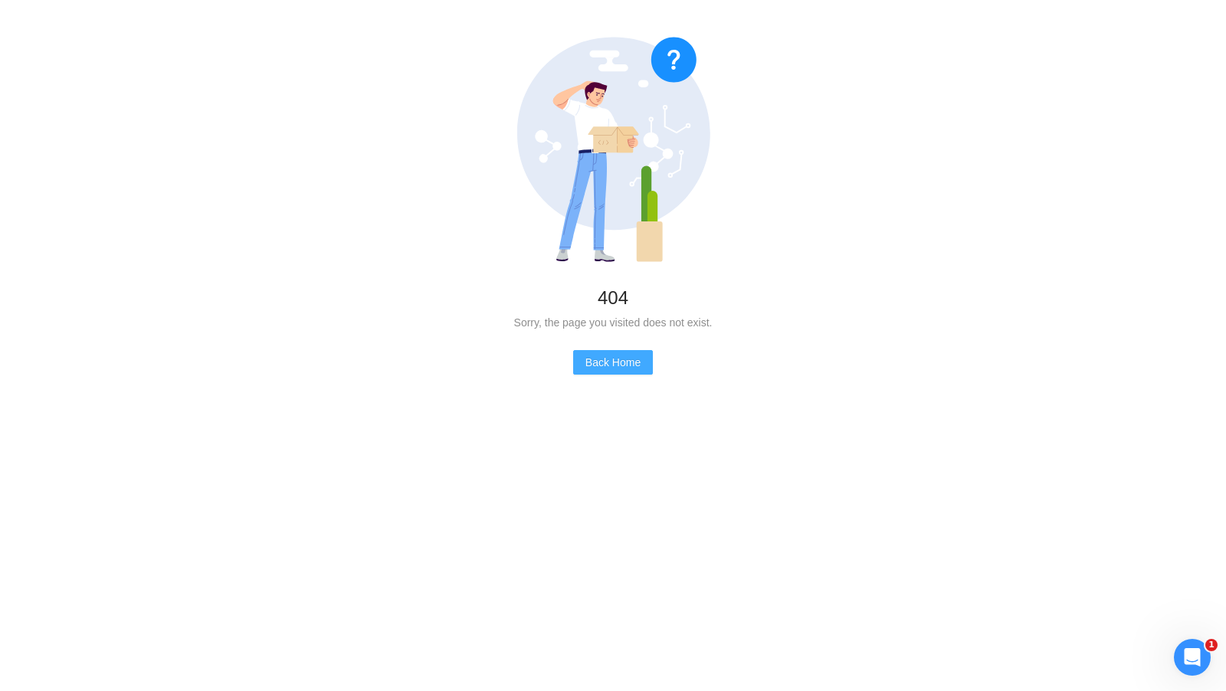
click at [600, 368] on span "Back Home" at bounding box center [613, 362] width 55 height 17
click at [600, 366] on span "Back Home" at bounding box center [613, 362] width 55 height 17
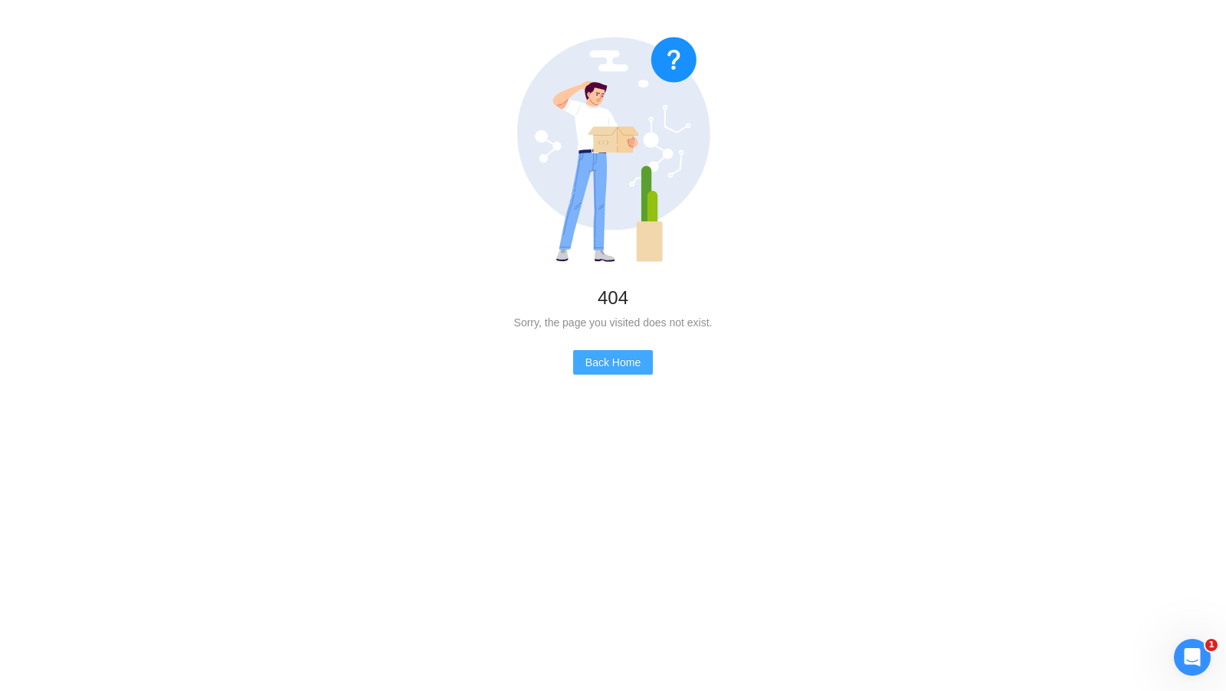
click at [600, 366] on span "Back Home" at bounding box center [613, 362] width 55 height 17
